Goal: Task Accomplishment & Management: Complete application form

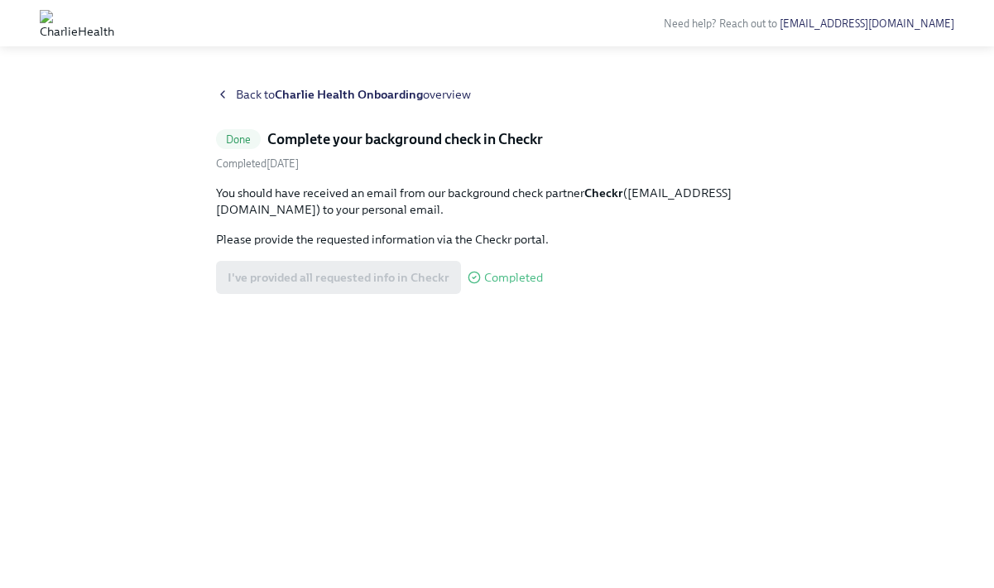
click at [324, 86] on span "Back to Charlie Health Onboarding overview" at bounding box center [353, 94] width 235 height 17
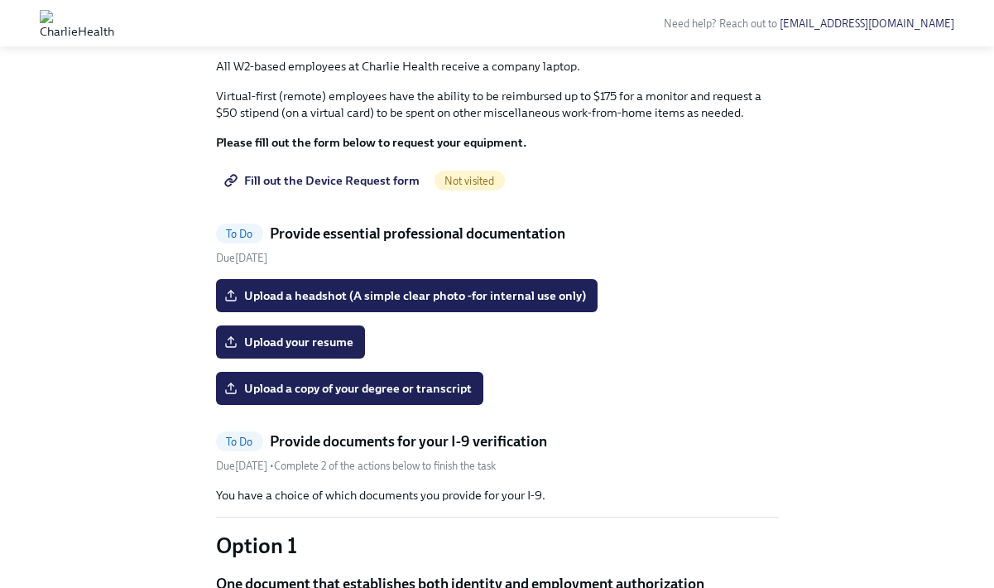
scroll to position [914, 0]
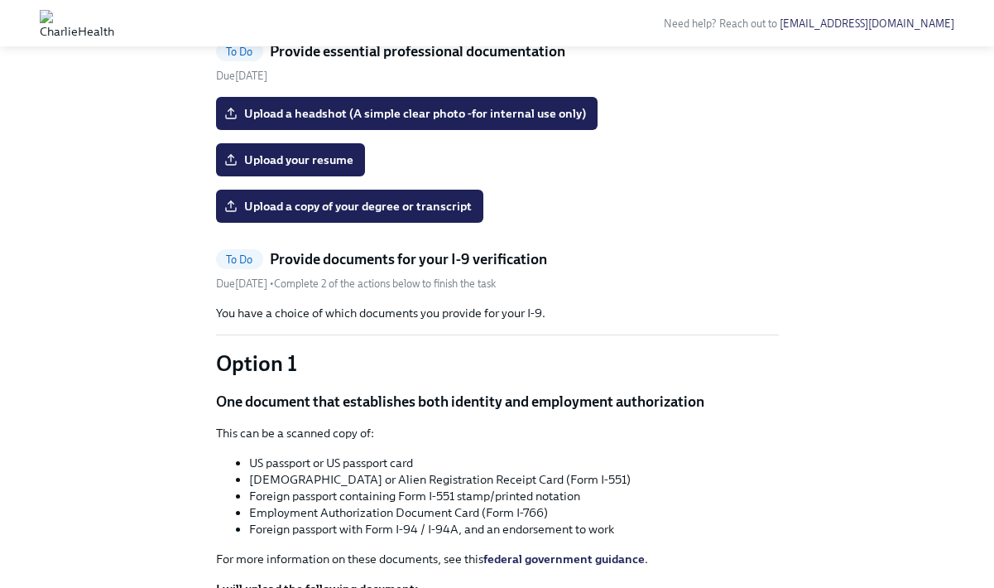
scroll to position [921, 0]
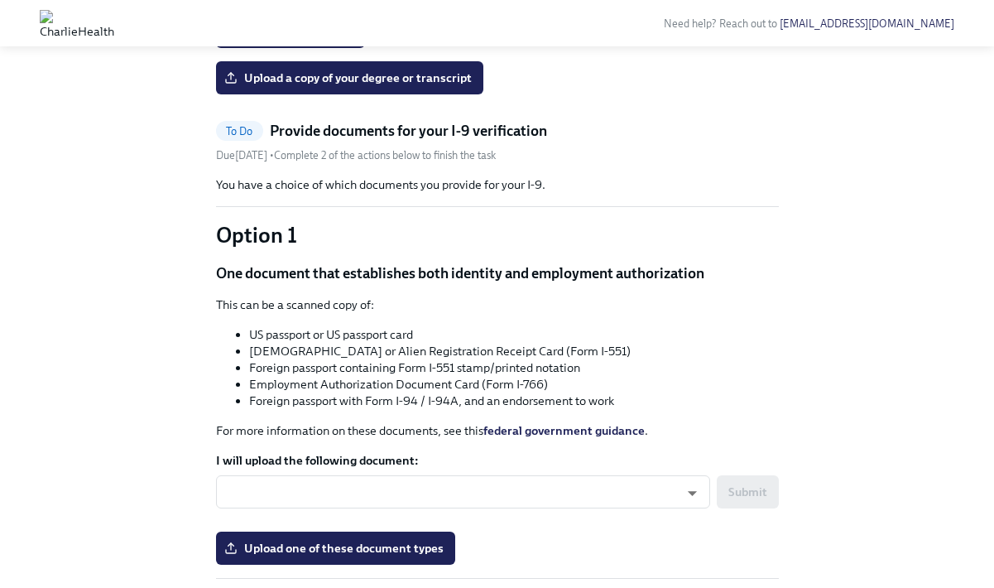
scroll to position [808, 0]
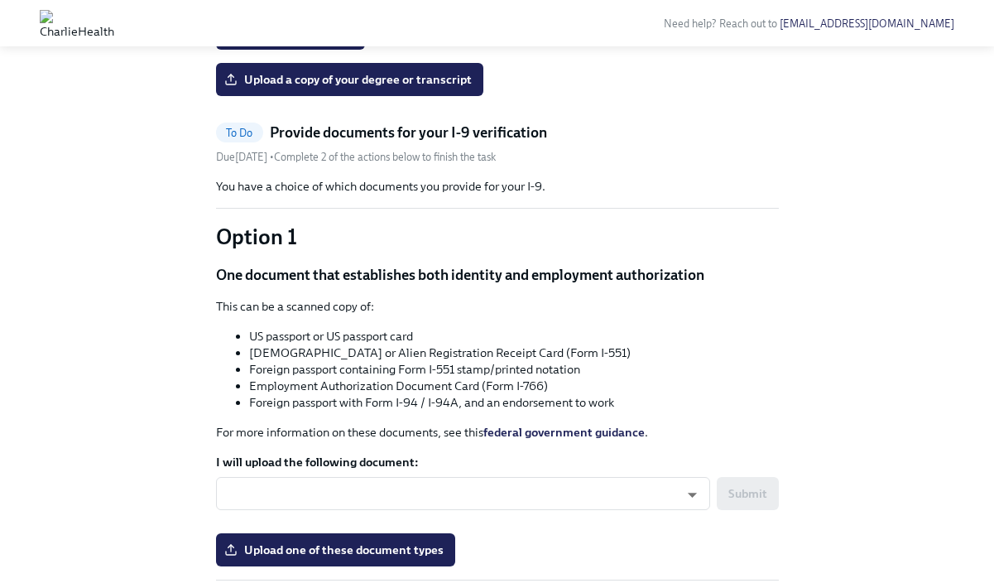
click at [0, 0] on input "Upload a headshot (A simple clear photo -for internal use only)" at bounding box center [0, 0] width 0 height 0
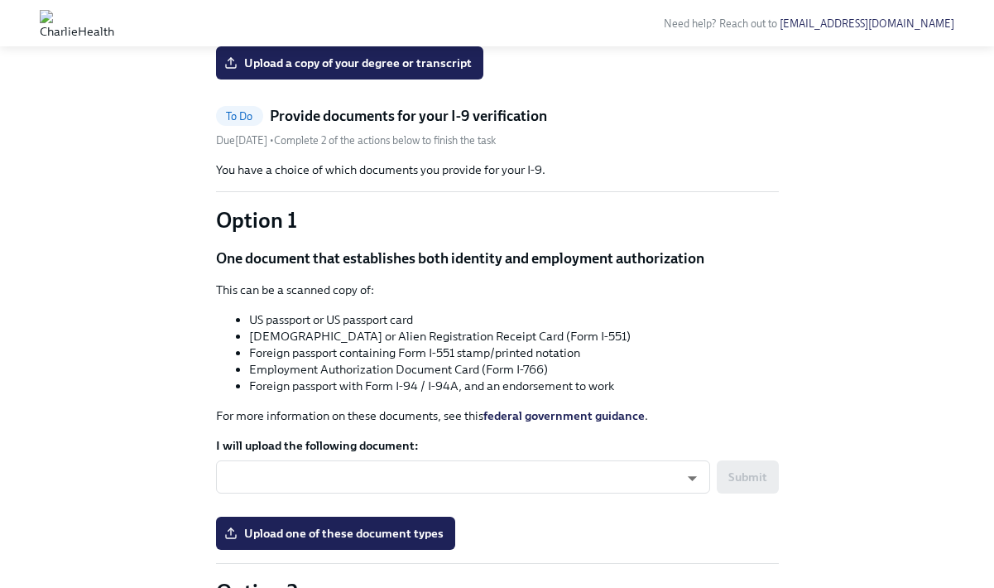
click at [323, 79] on div "0% Upload your resume Upload a copy of your degree or transcript" at bounding box center [497, 24] width 563 height 109
click at [319, 25] on span "Upload your resume" at bounding box center [291, 16] width 126 height 17
click at [0, 0] on input "Upload your resume" at bounding box center [0, 0] width 0 height 0
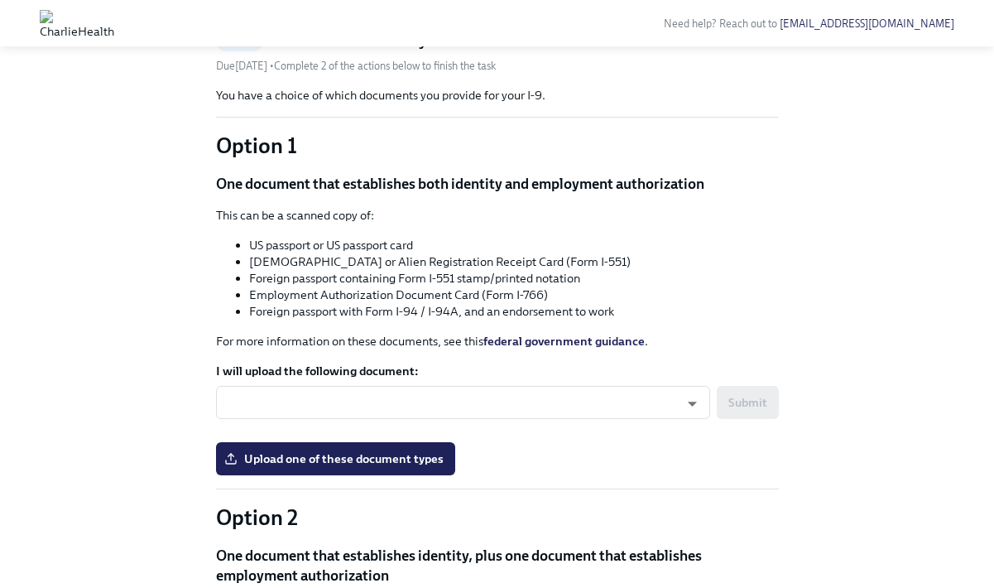
scroll to position [883, 0]
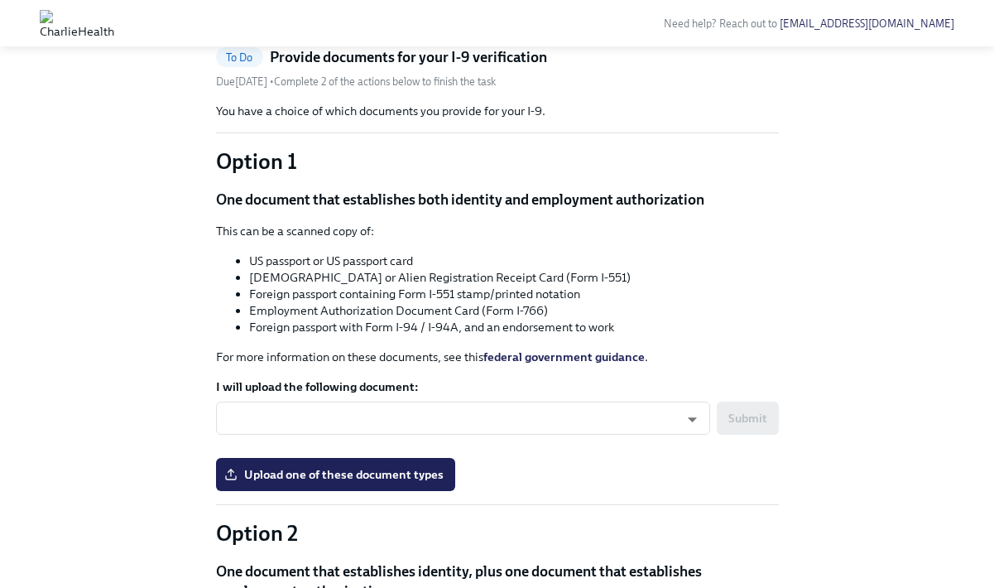
click at [401, 12] on span "Upload a copy of your degree or transcript" at bounding box center [350, 4] width 244 height 17
click at [0, 0] on input "Upload a copy of your degree or transcript" at bounding box center [0, 0] width 0 height 0
click at [297, 12] on span "Upload a copy of your degree or transcript" at bounding box center [350, 4] width 244 height 17
click at [0, 0] on input "Upload a copy of your degree or transcript" at bounding box center [0, 0] width 0 height 0
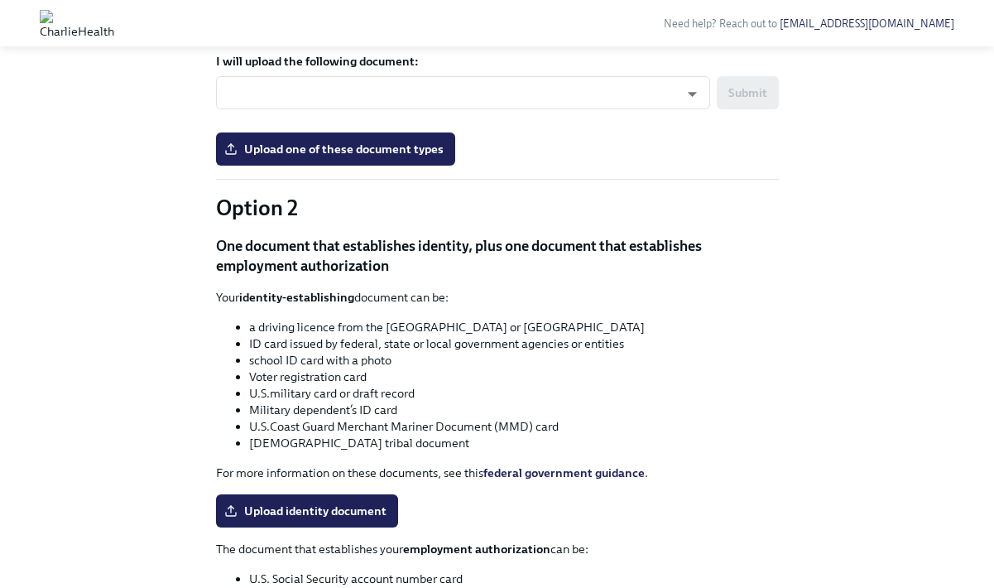
scroll to position [996, 0]
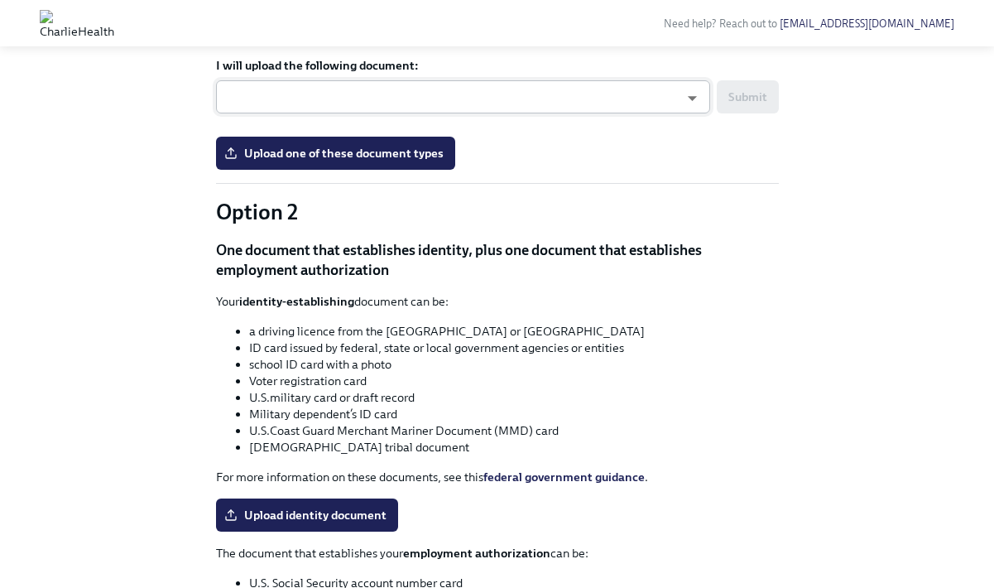
click at [686, 342] on body "Need help? Reach out to [EMAIL_ADDRESS][DOMAIN_NAME] Hi [PERSON_NAME]! This is …" at bounding box center [497, 288] width 994 height 2569
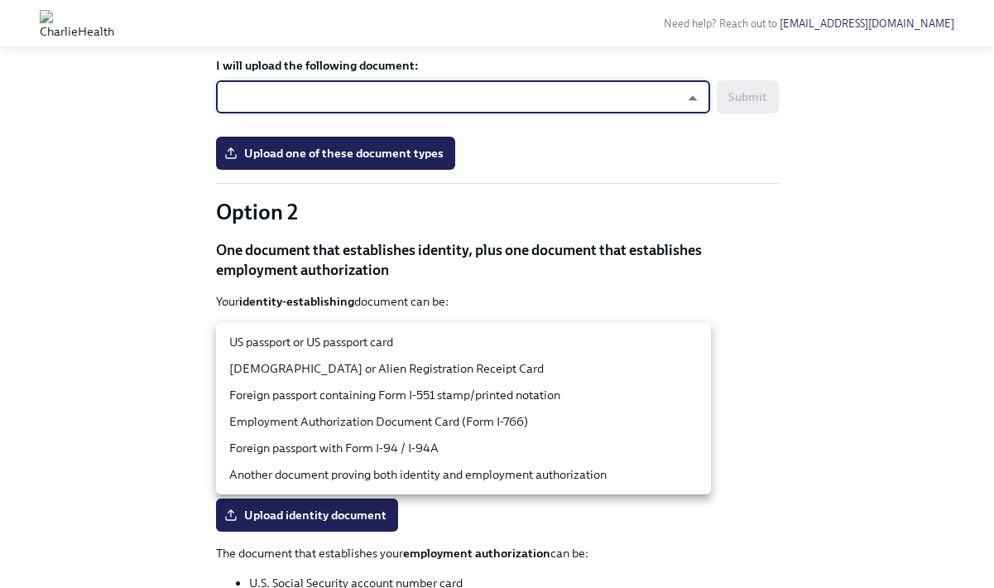
click at [449, 341] on li "US passport or US passport card" at bounding box center [463, 342] width 495 height 26
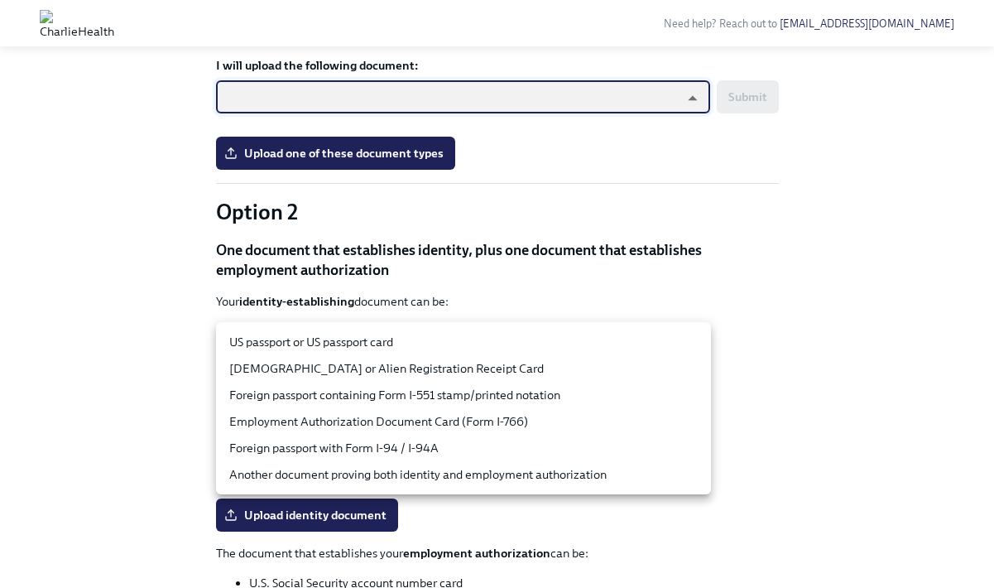
type input "tm035QtdH"
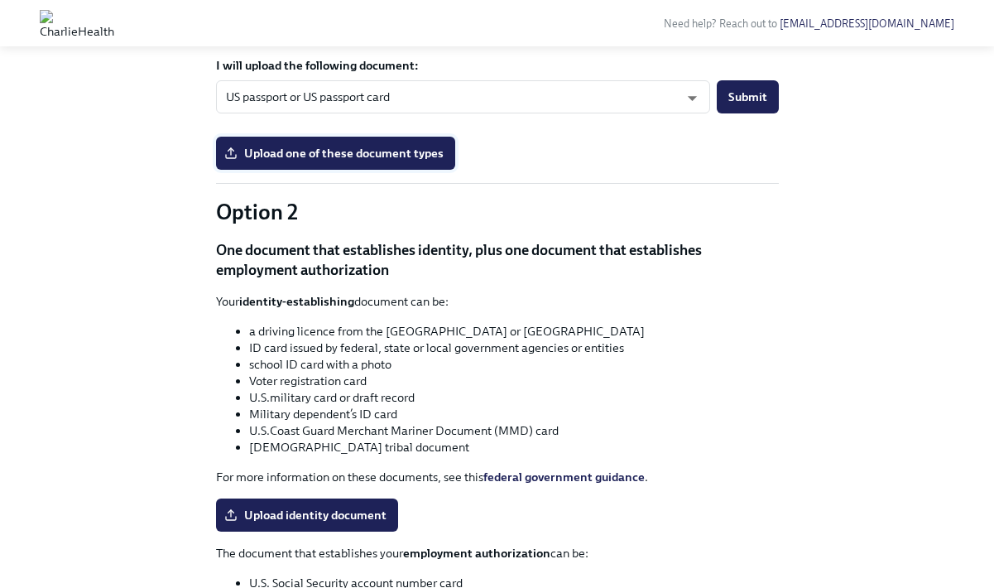
click at [341, 161] on span "Upload one of these document types" at bounding box center [336, 153] width 216 height 17
click at [0, 0] on input "Upload one of these document types" at bounding box center [0, 0] width 0 height 0
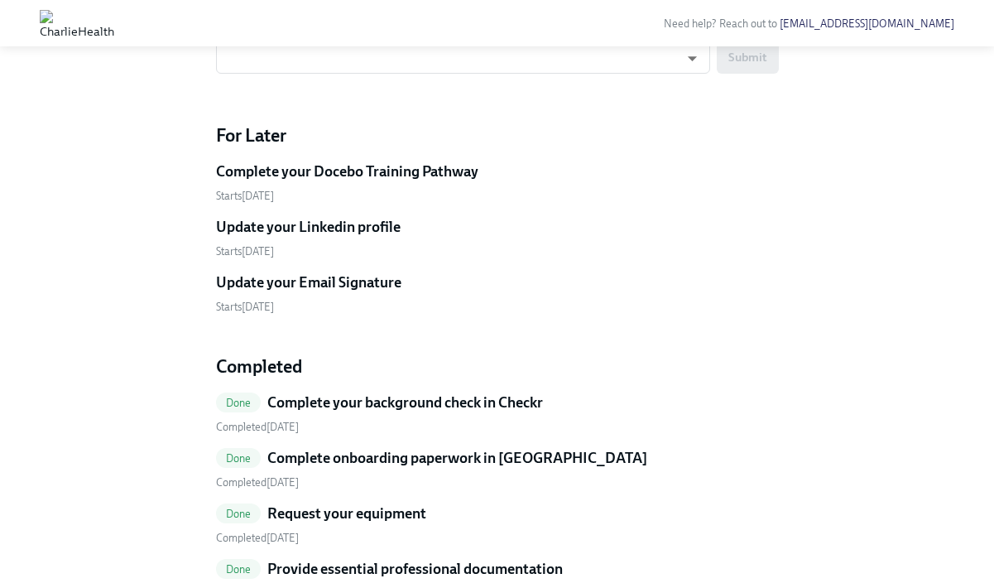
scroll to position [1905, 0]
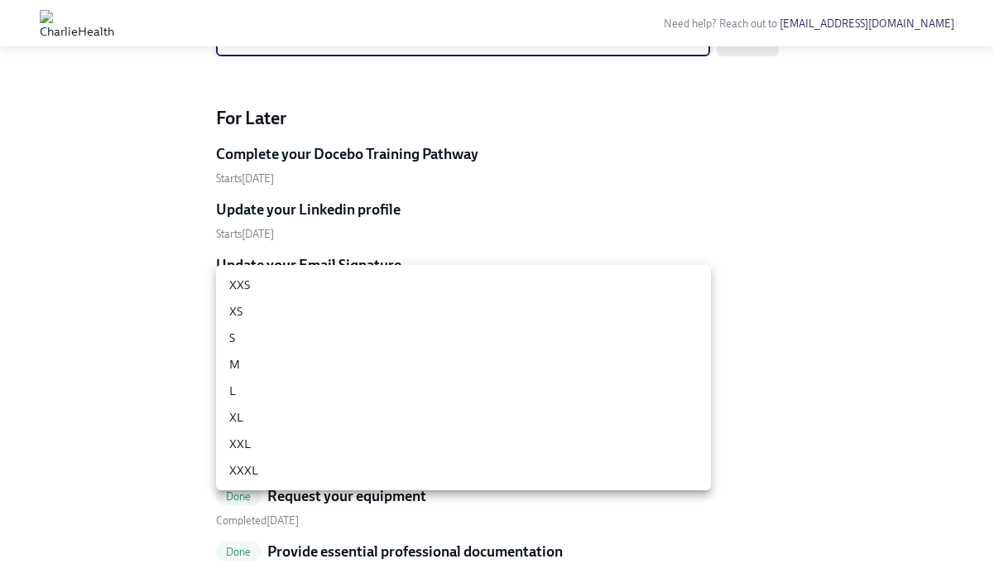
click at [441, 417] on li "XL" at bounding box center [463, 417] width 495 height 26
type input "ghyeC6wAT"
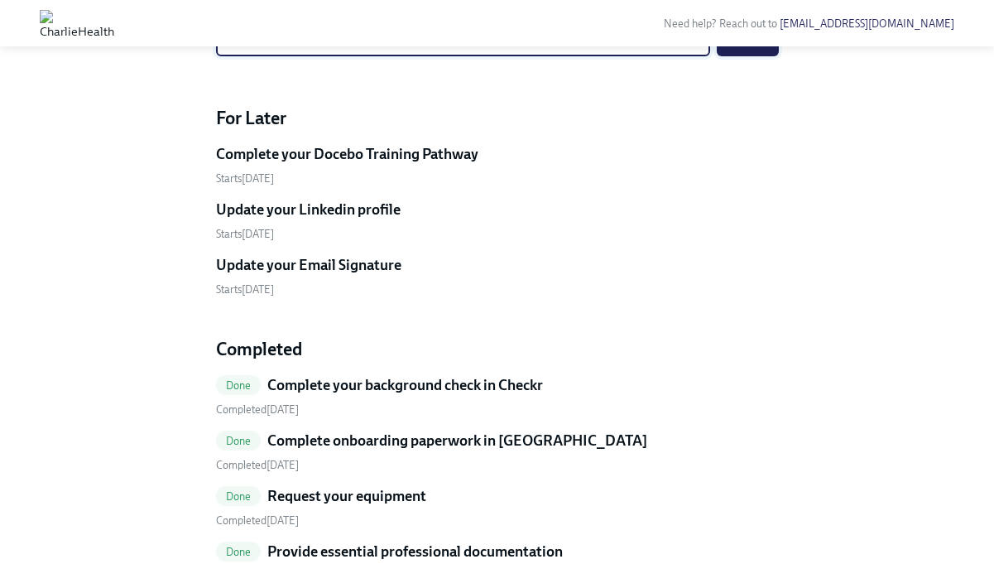
click at [770, 56] on button "Submit" at bounding box center [748, 39] width 62 height 33
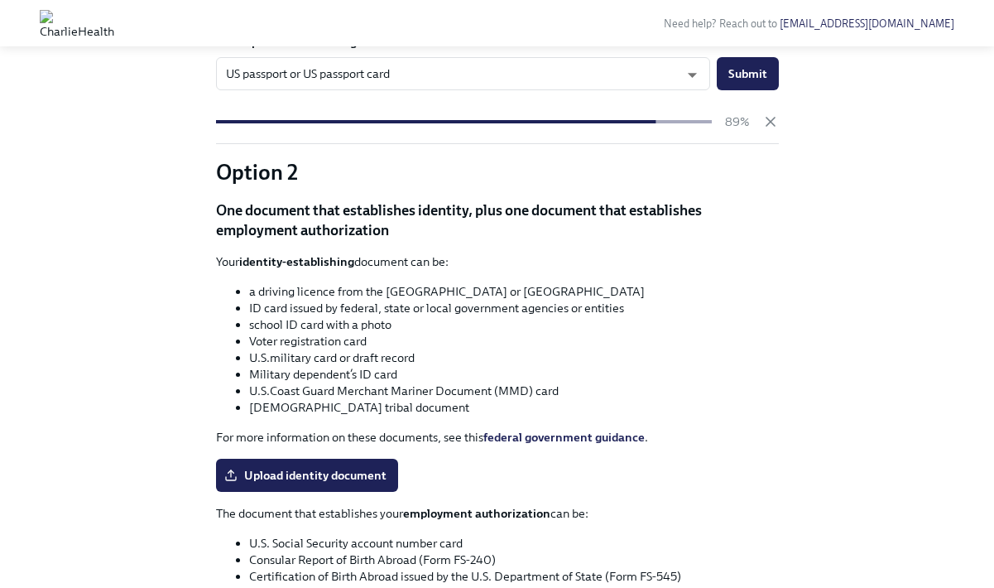
scroll to position [1032, 0]
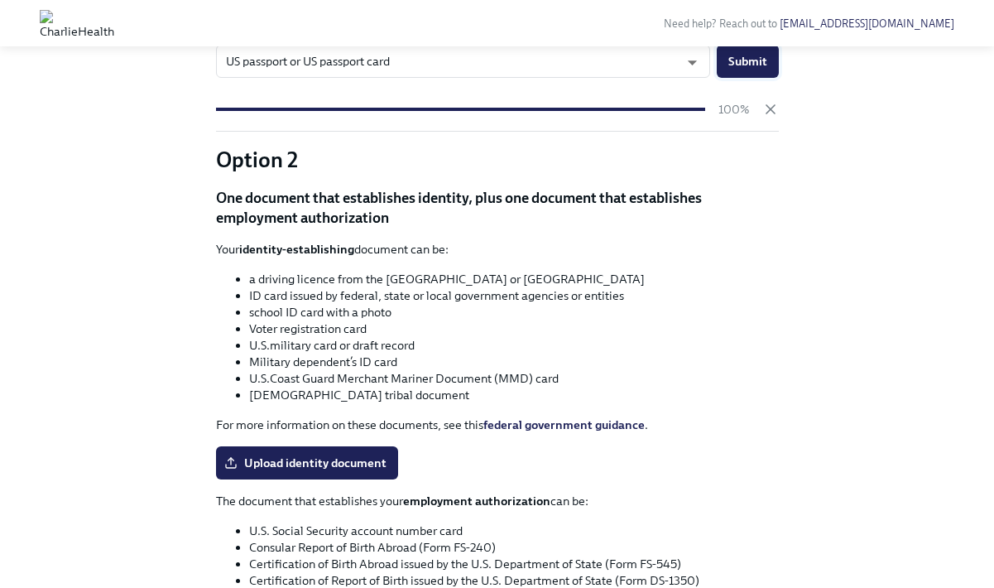
click at [756, 70] on span "Submit" at bounding box center [747, 61] width 39 height 17
